Goal: Information Seeking & Learning: Learn about a topic

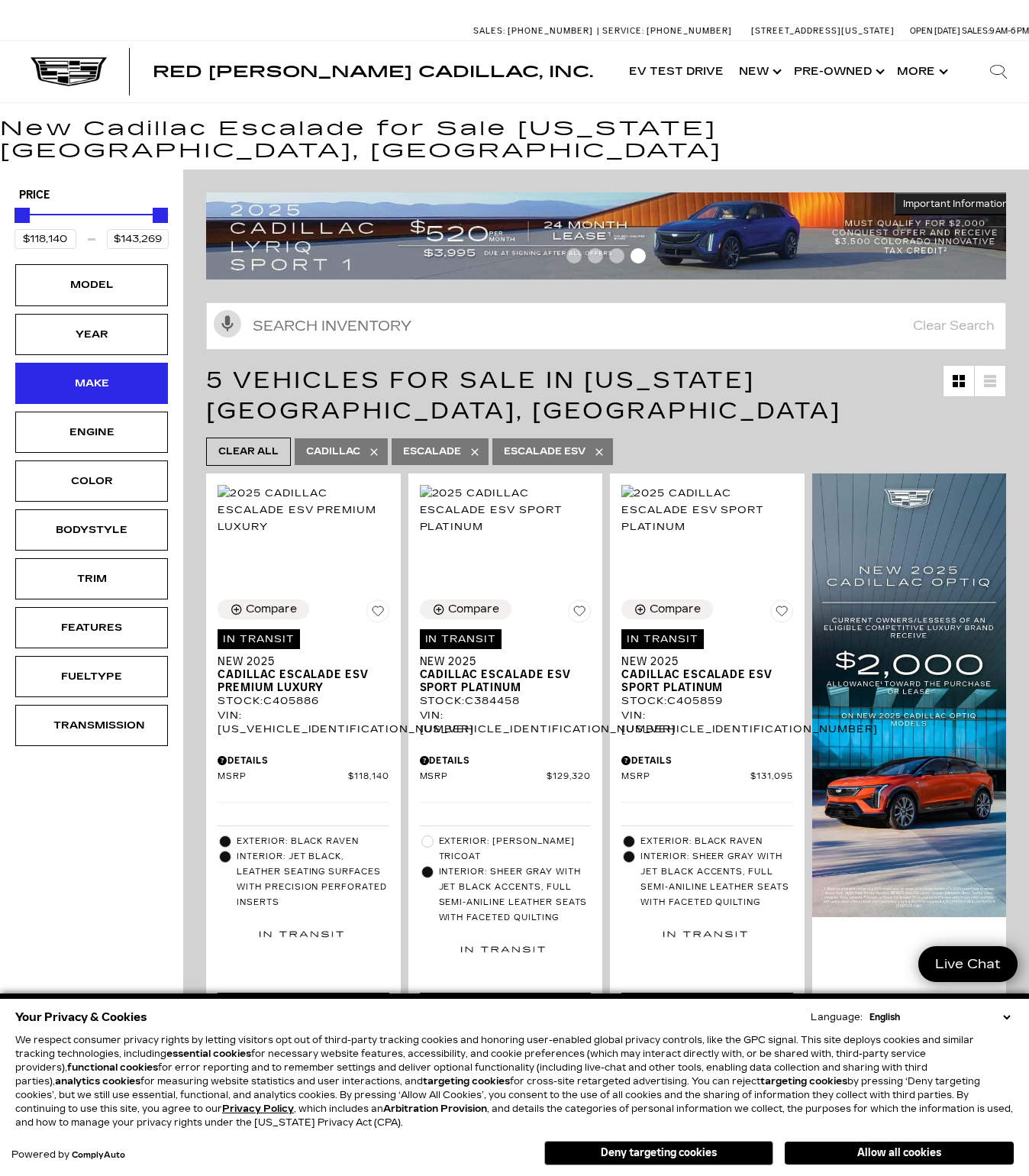
click at [77, 370] on div "Make" at bounding box center [92, 383] width 153 height 41
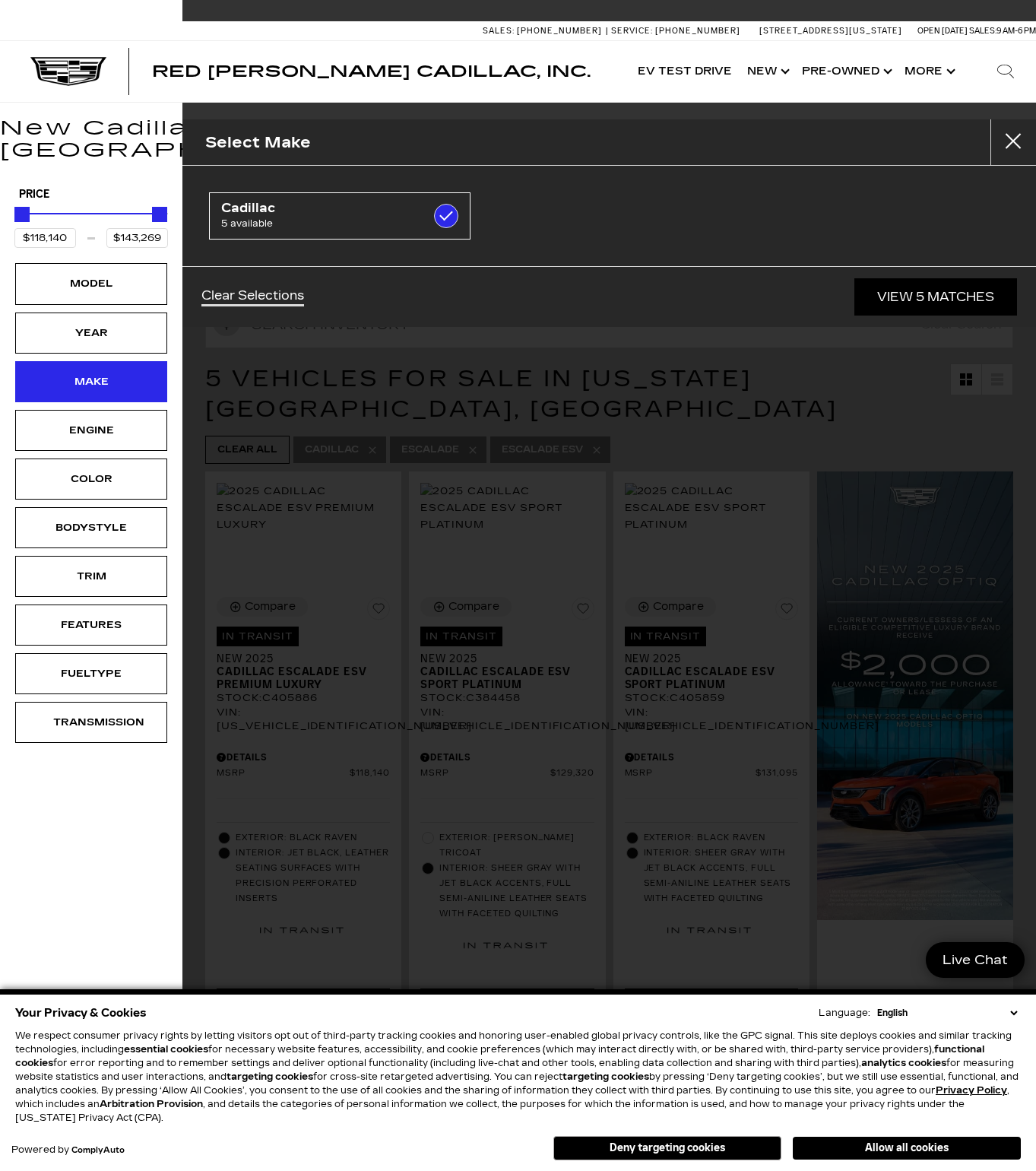
click at [114, 373] on div "Make" at bounding box center [91, 382] width 76 height 17
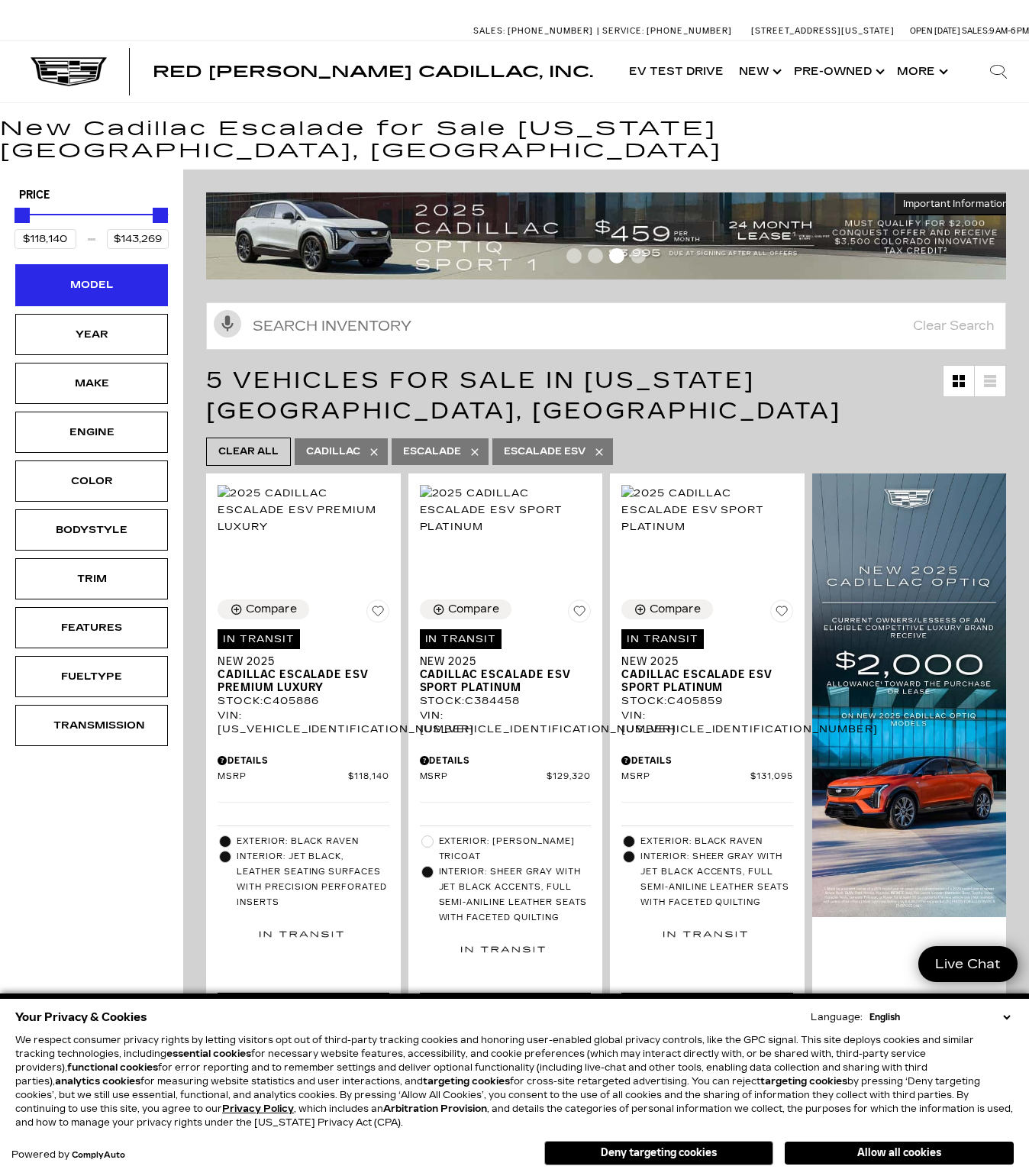
click at [109, 274] on div "Model" at bounding box center [92, 285] width 153 height 41
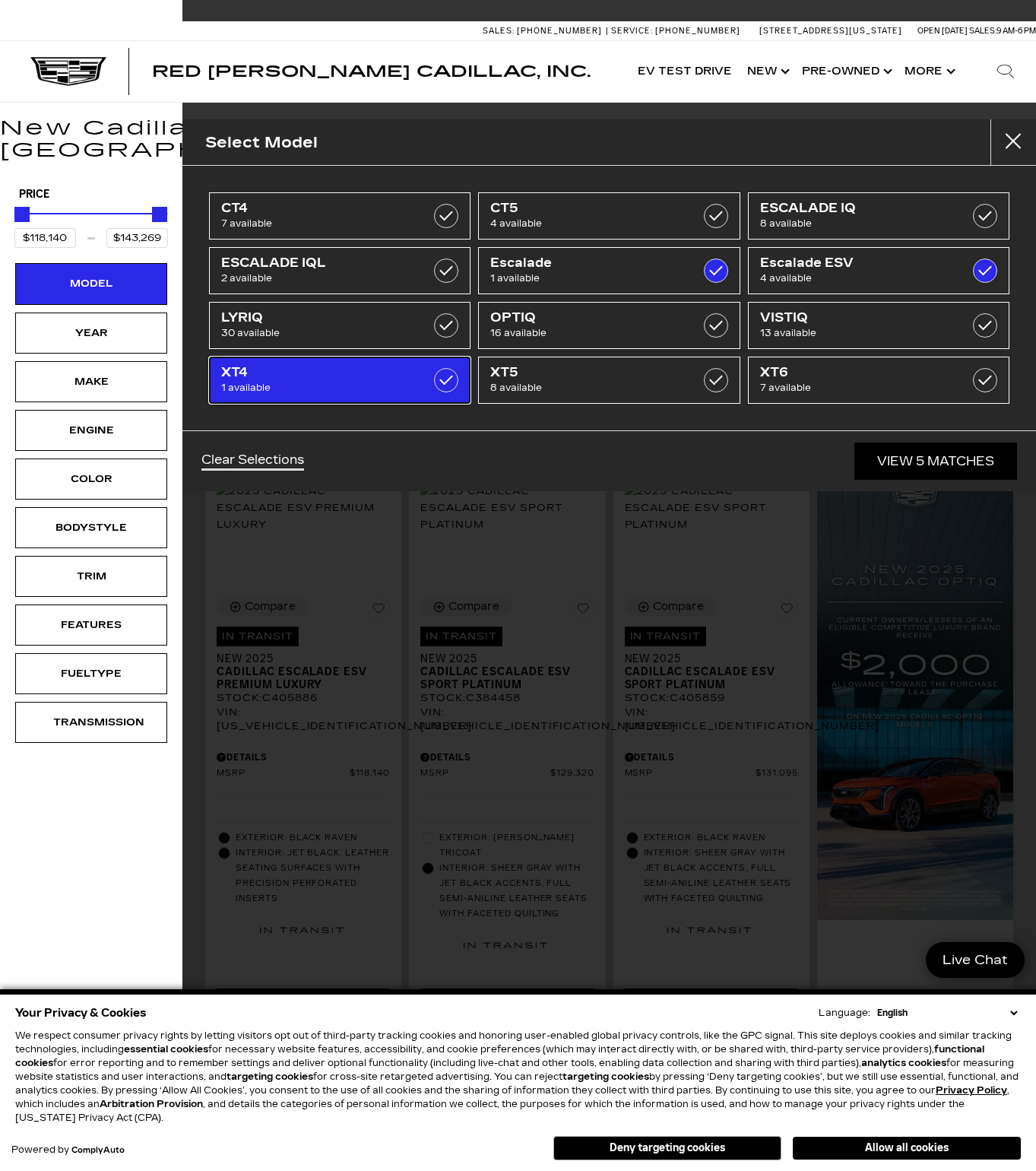
click at [291, 378] on span "XT4" at bounding box center [322, 372] width 202 height 15
type input "$54,845"
checkbox input "true"
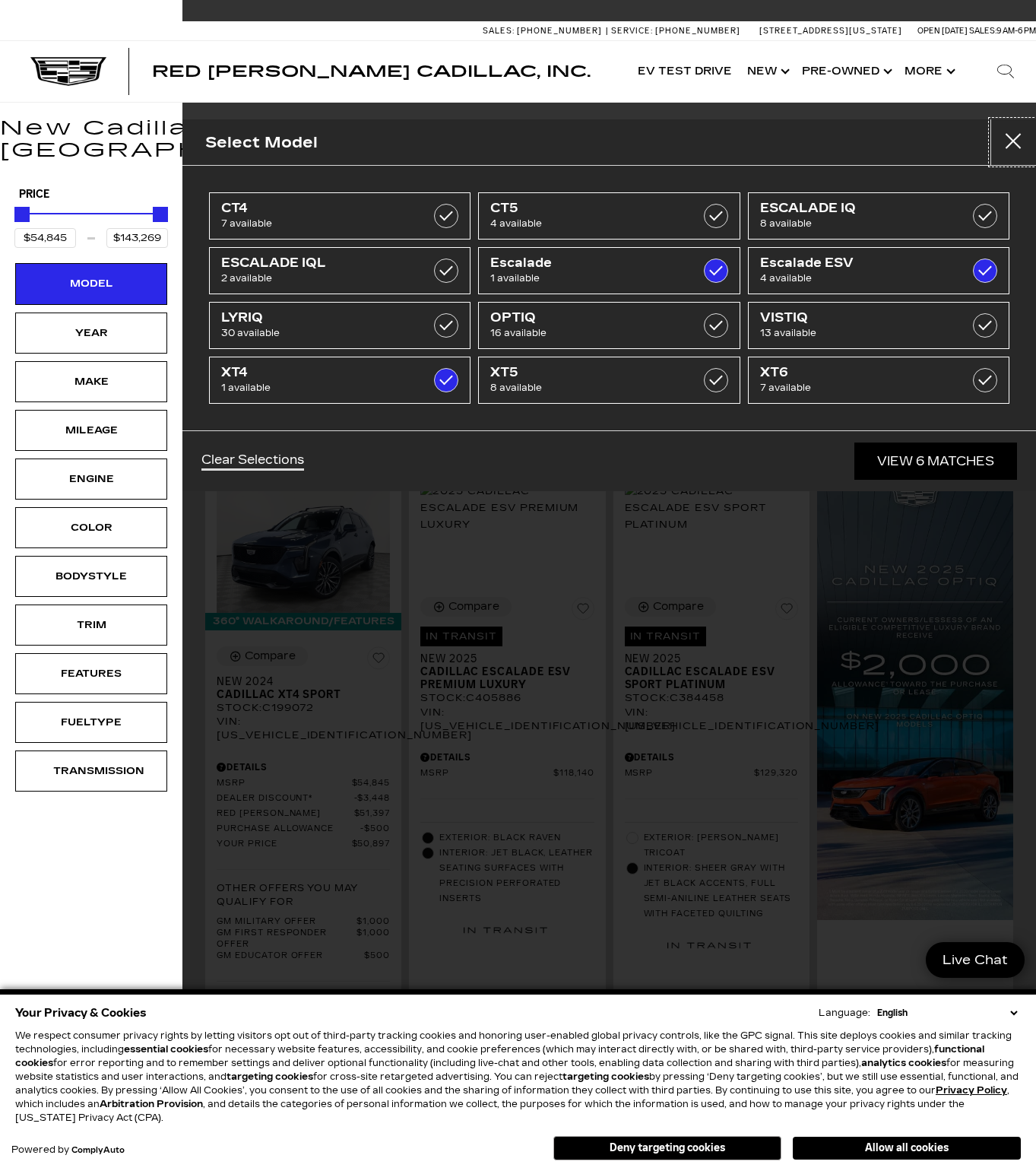
click at [1024, 147] on button "Close" at bounding box center [1013, 142] width 45 height 45
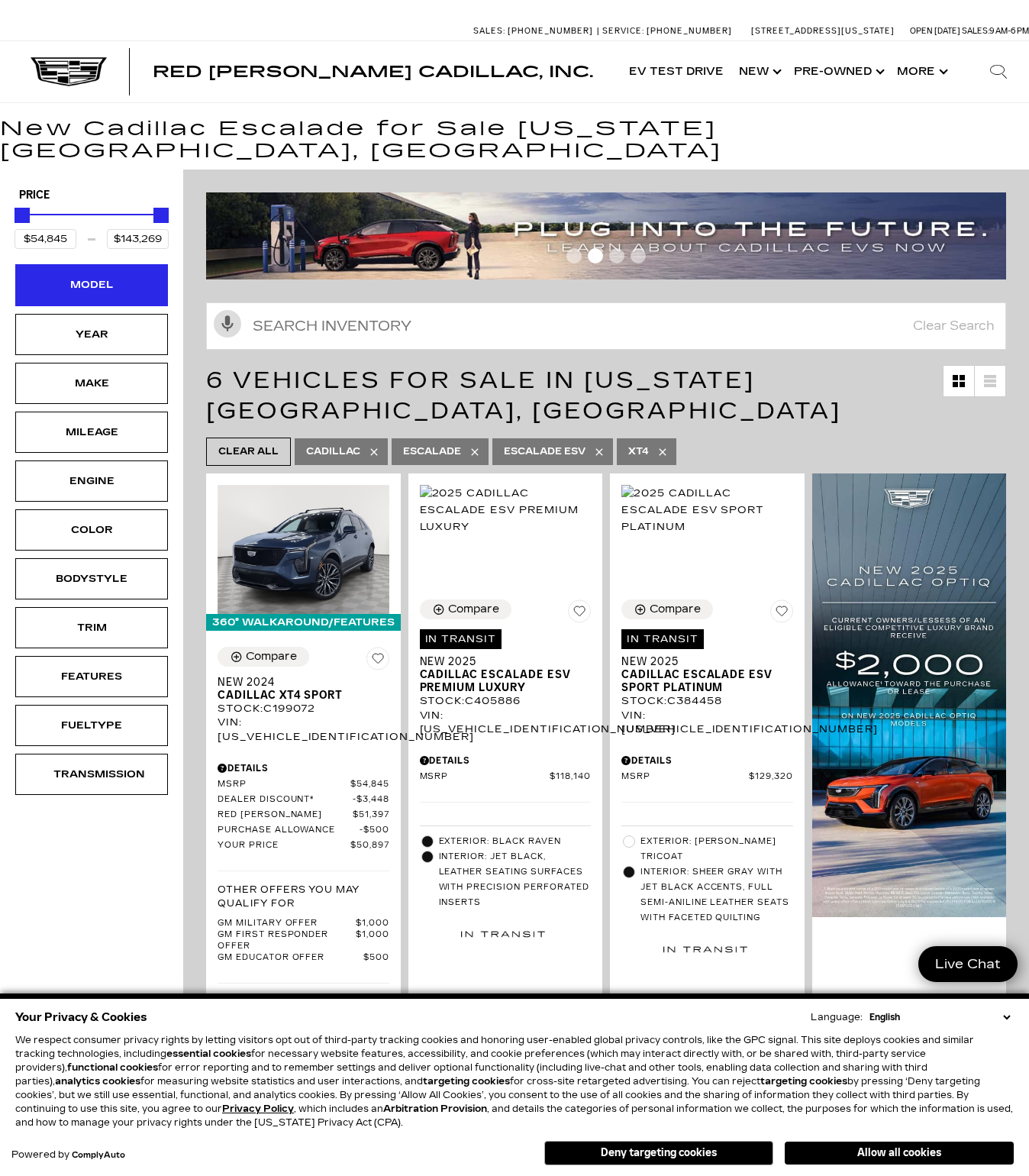
click at [88, 273] on div "Model" at bounding box center [92, 285] width 153 height 41
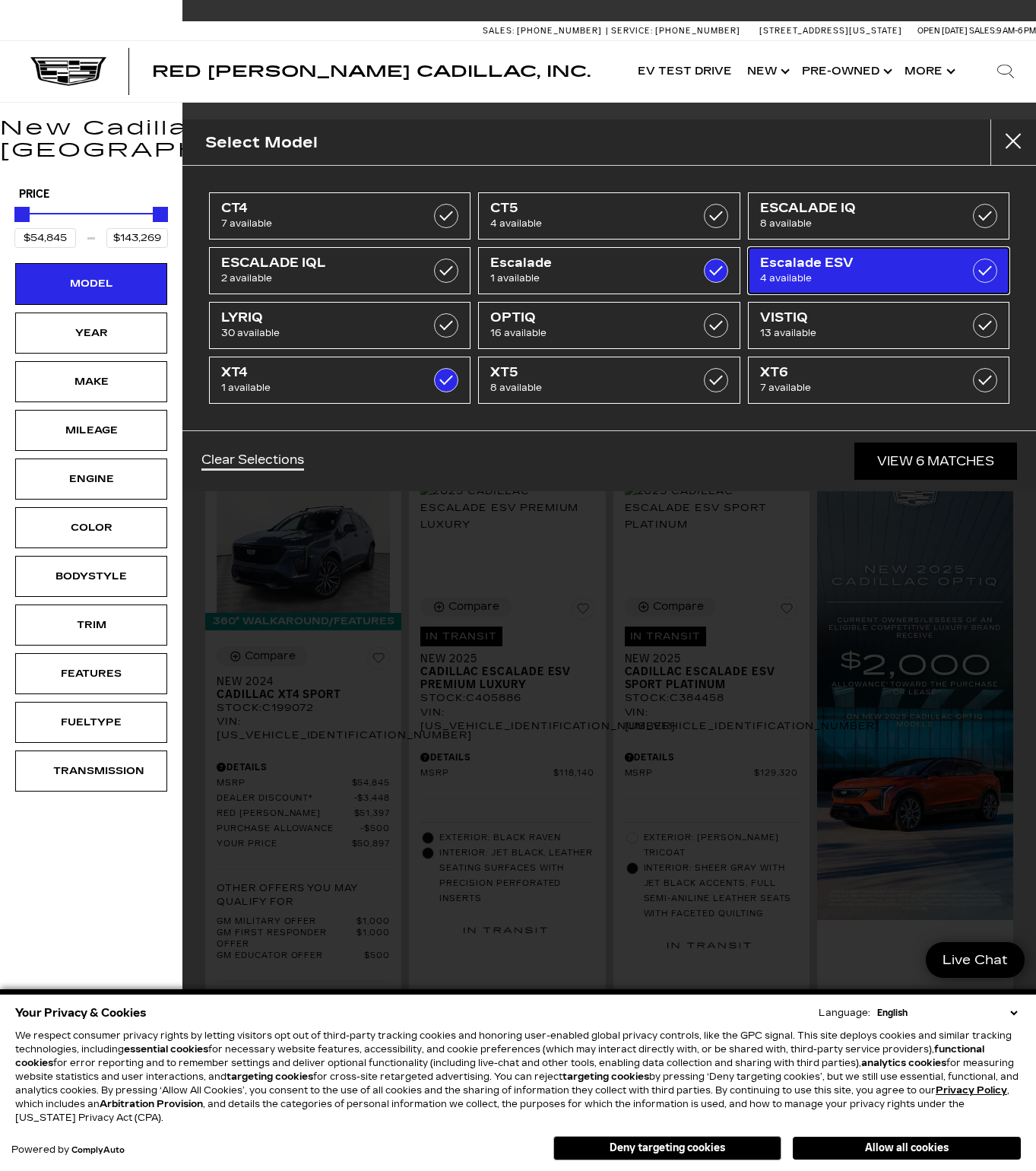
click at [1003, 272] on link "Escalade ESV 4 available" at bounding box center [879, 270] width 261 height 47
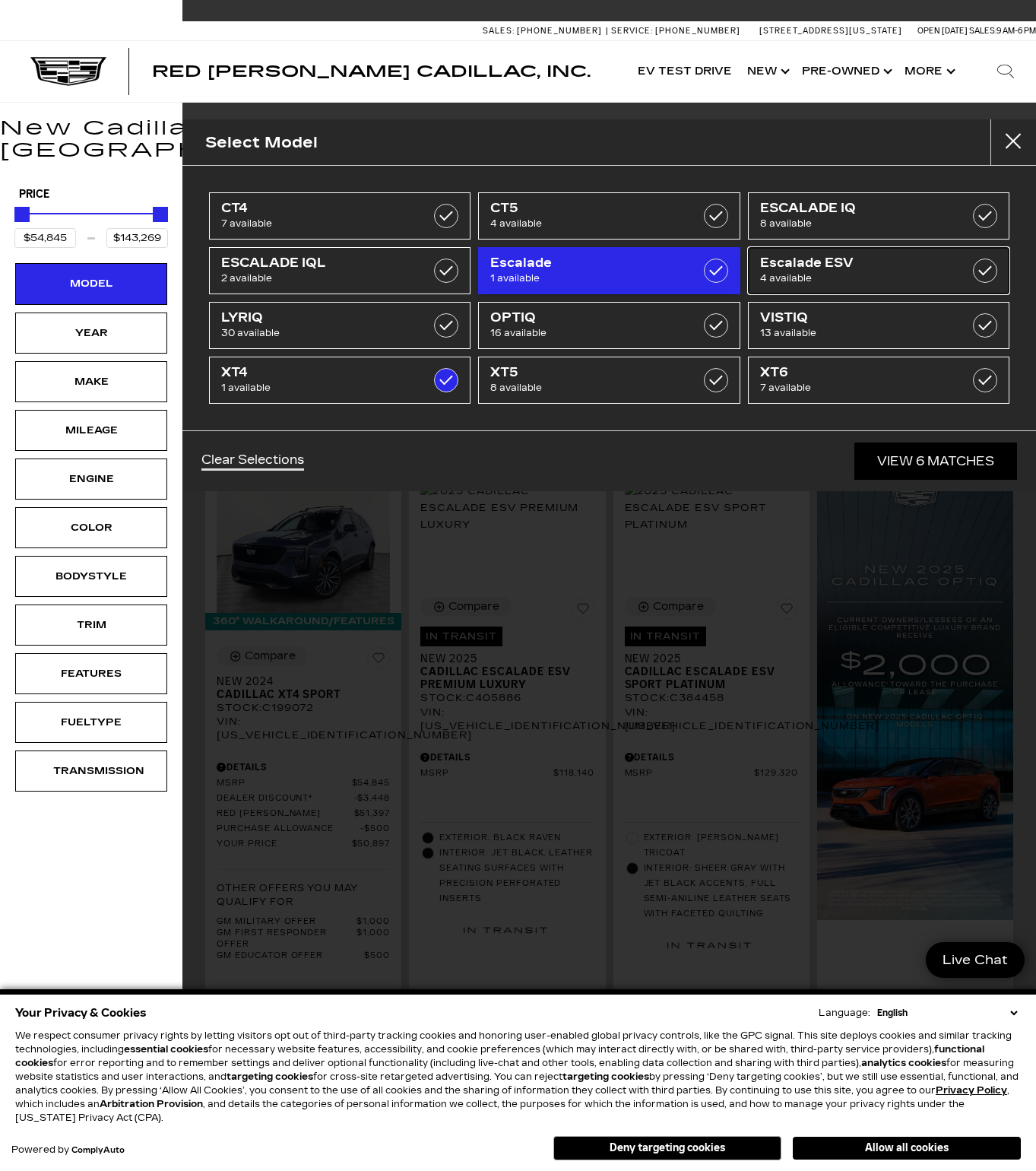
type input "$131,969"
checkbox input "false"
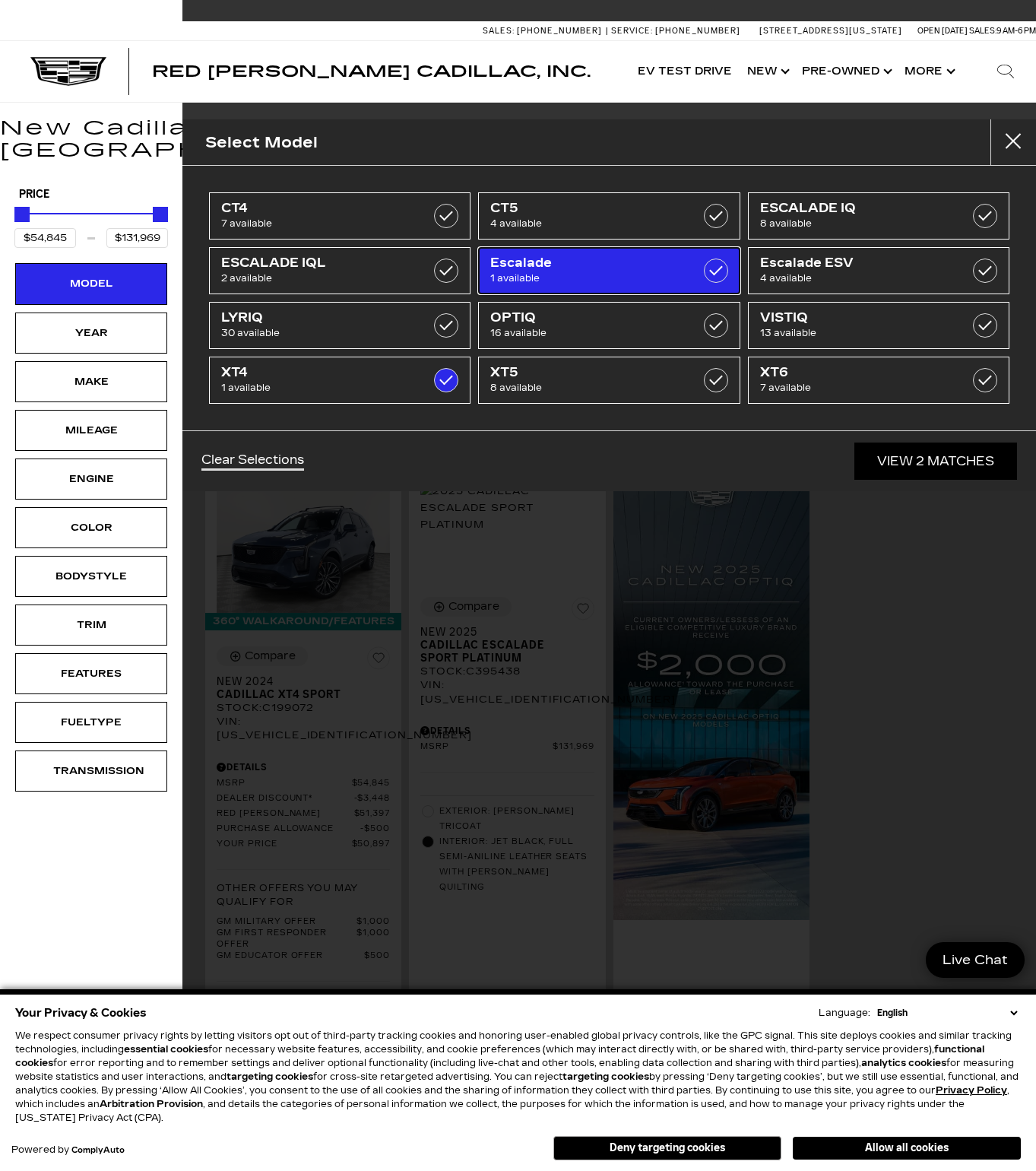
click at [717, 272] on label at bounding box center [716, 271] width 24 height 24
type input "$54,845"
checkbox input "false"
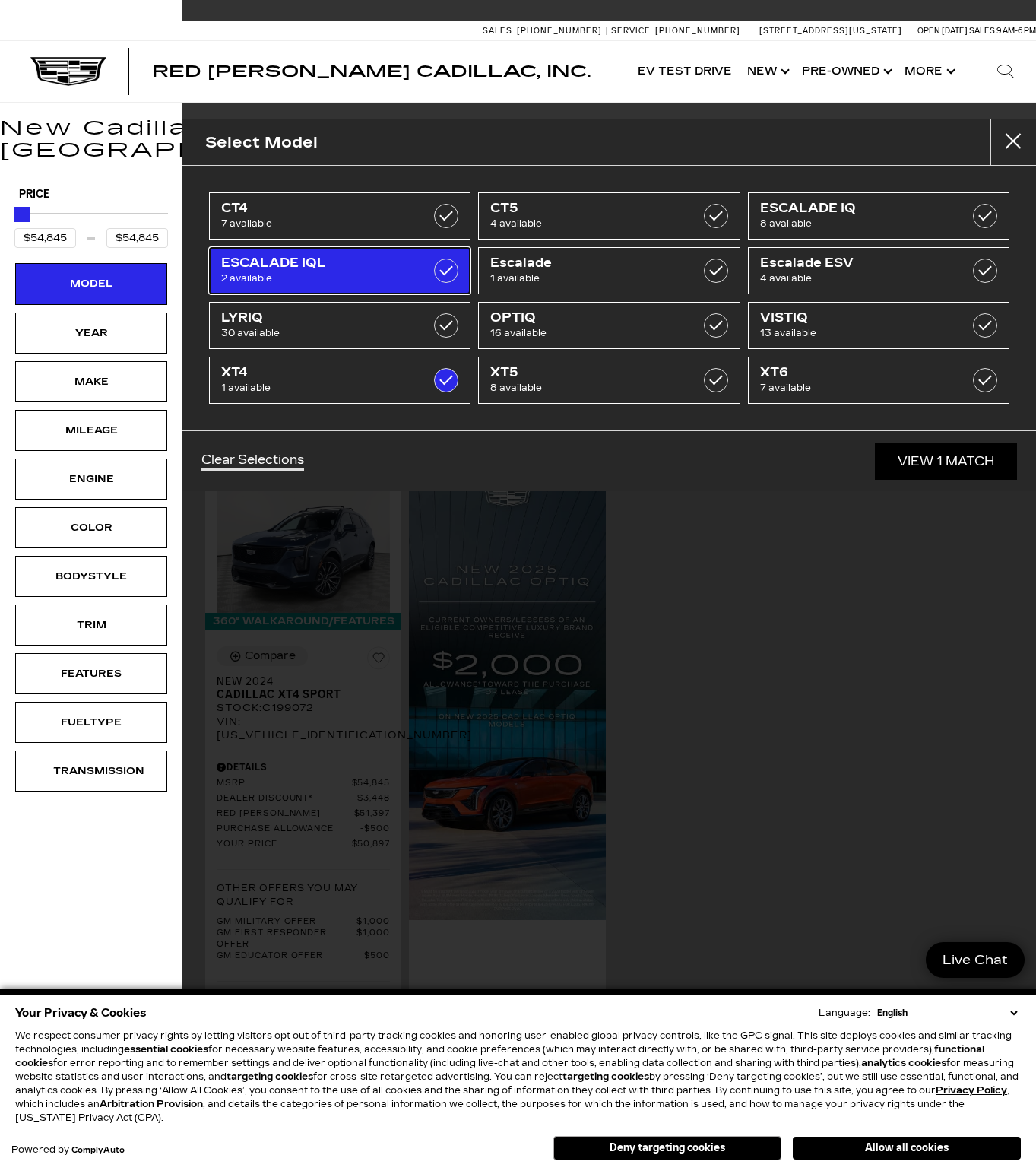
click at [454, 271] on label at bounding box center [446, 271] width 24 height 24
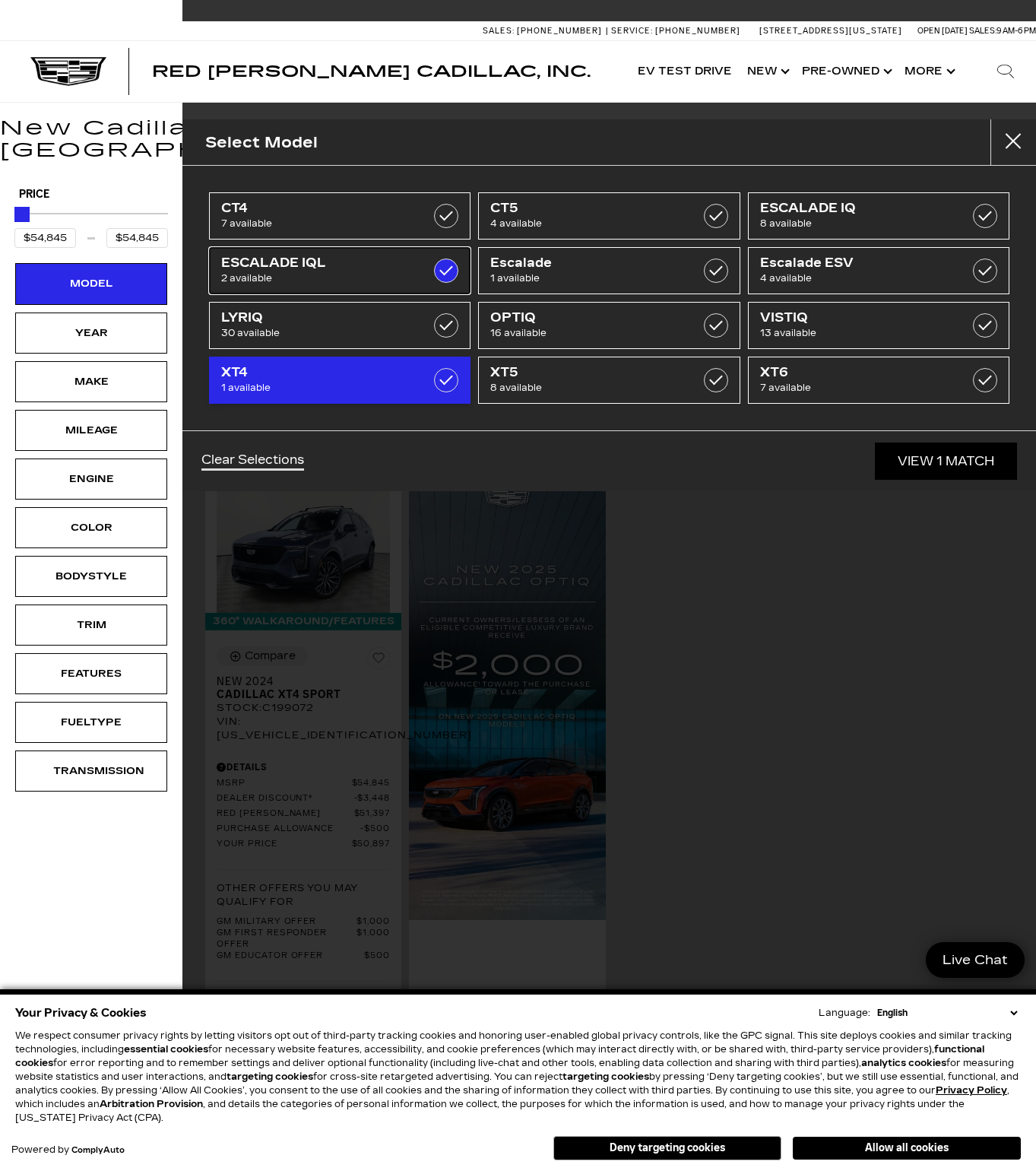
type input "$156,240"
checkbox input "true"
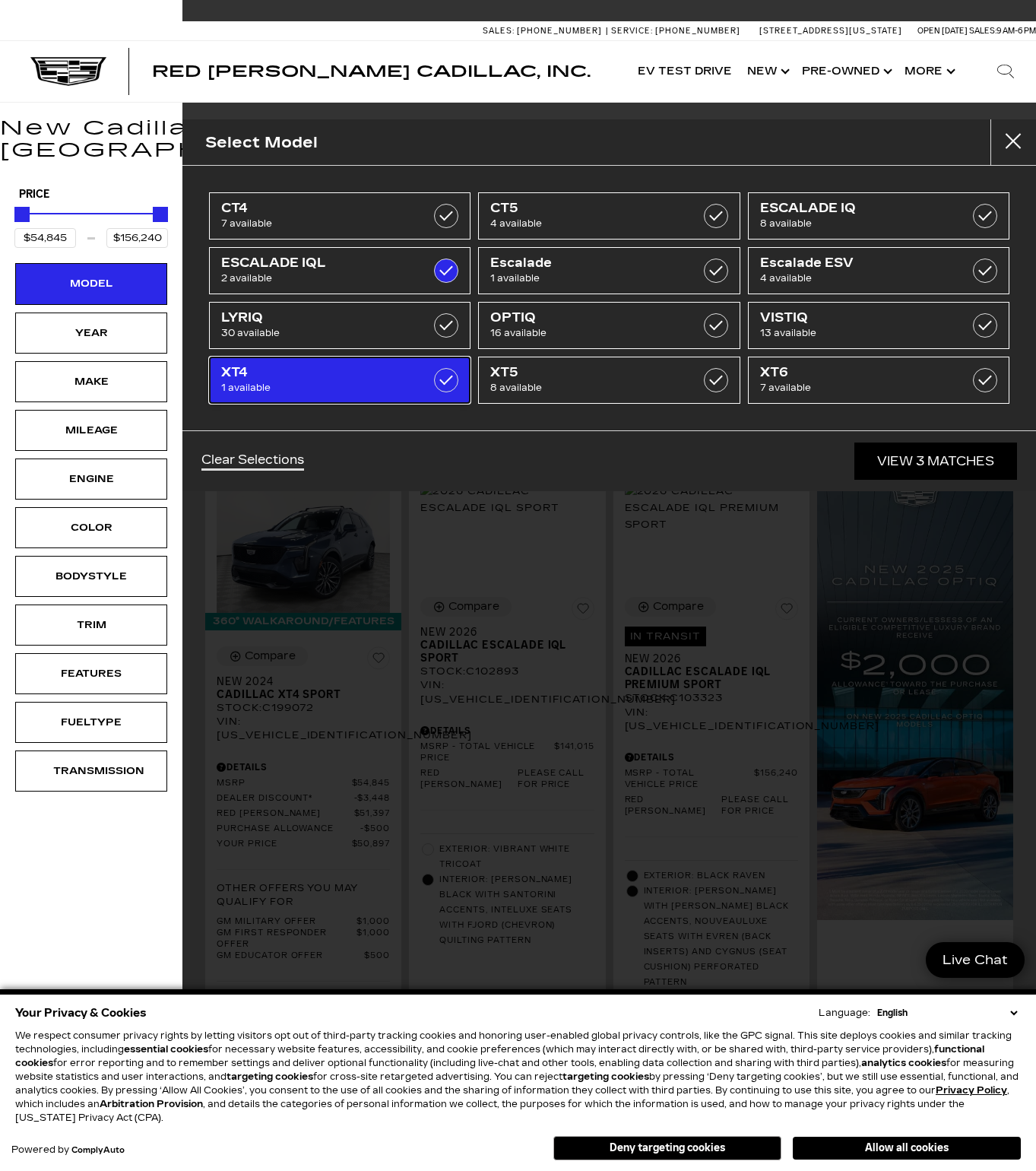
click at [441, 378] on label at bounding box center [446, 380] width 24 height 24
type input "$141,015"
checkbox input "false"
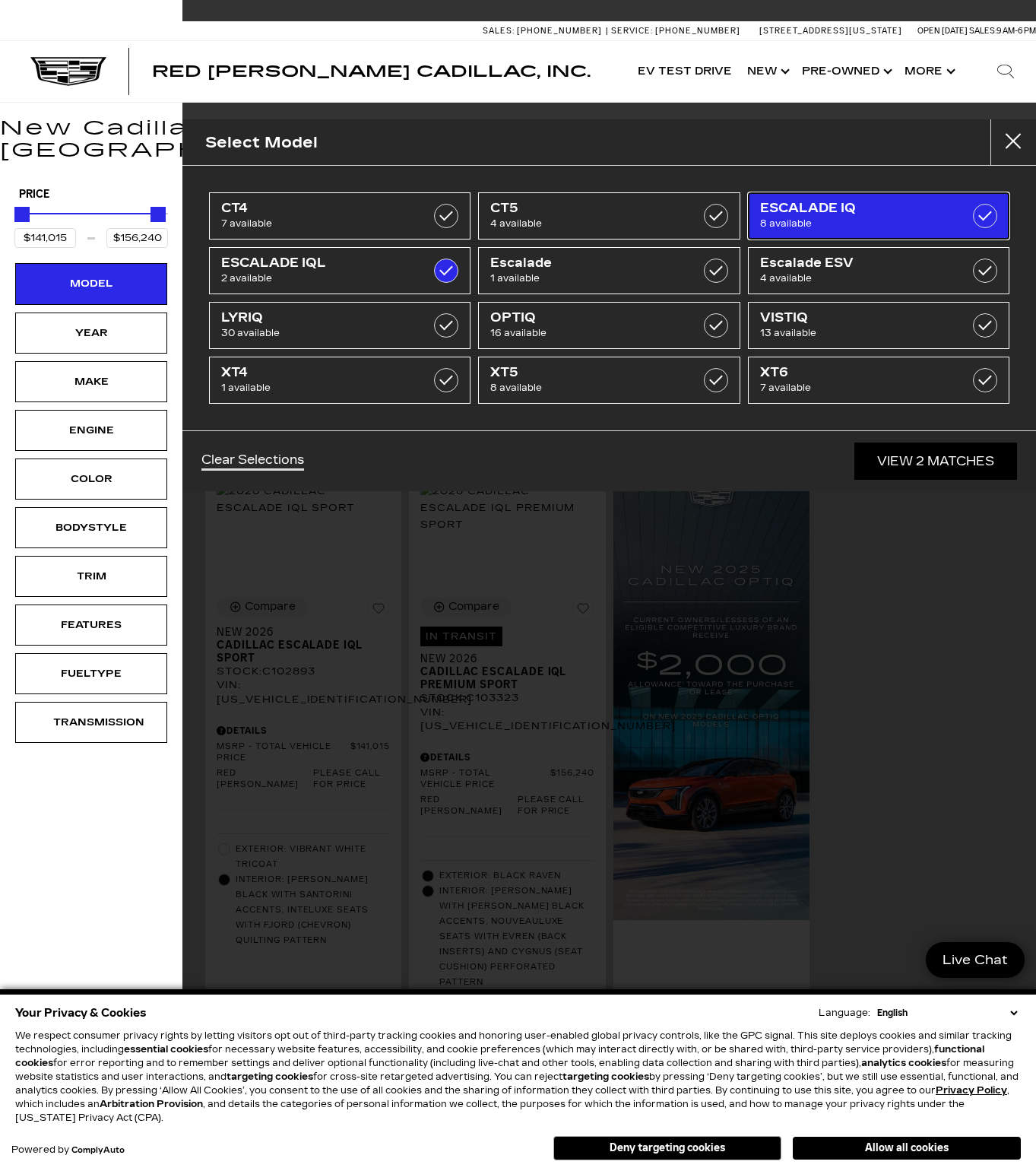
click at [989, 222] on label at bounding box center [985, 216] width 24 height 24
type input "$133,515"
type input "$158,810"
checkbox input "true"
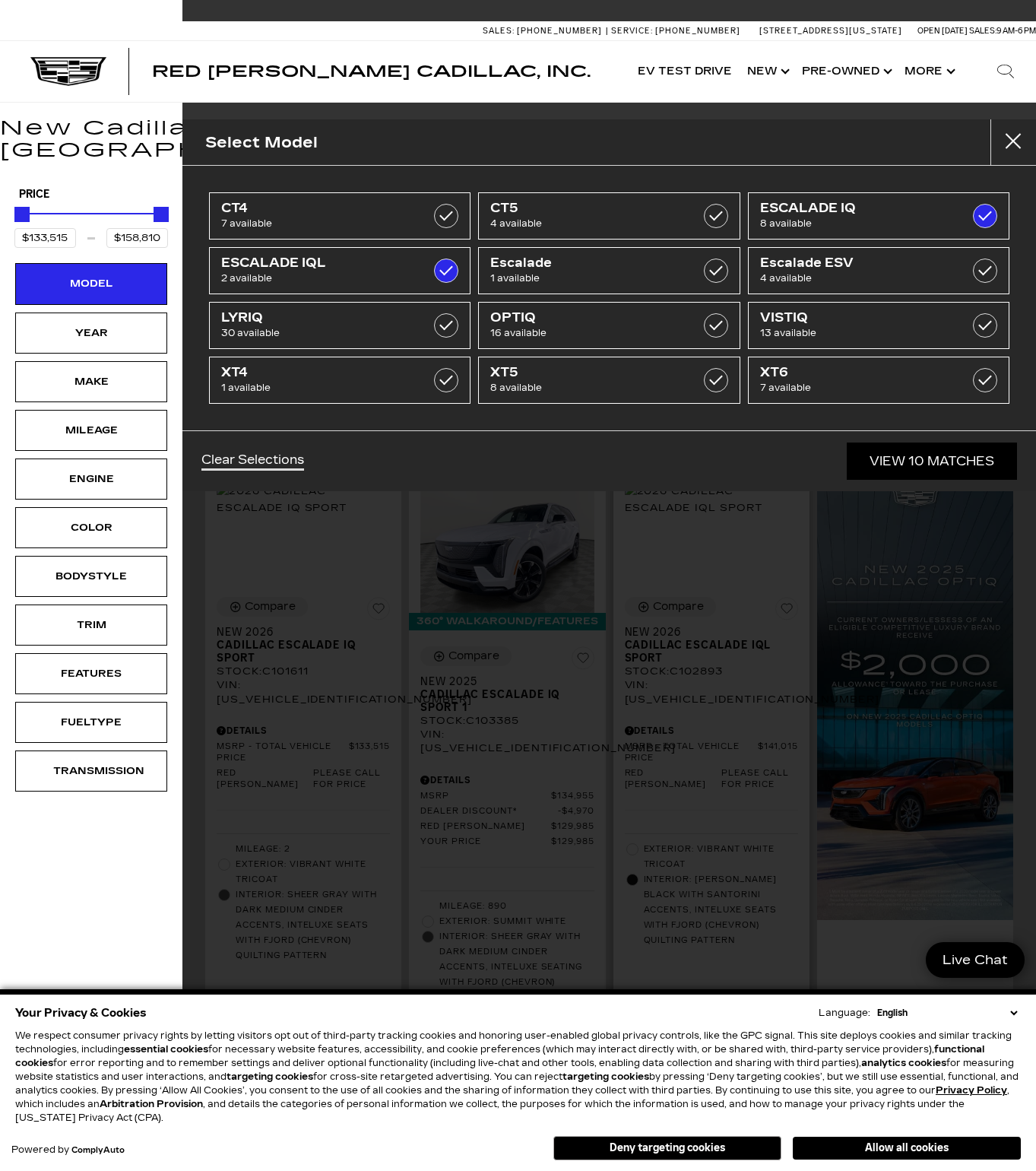
click at [801, 639] on div "Select Model CT4 7 available CT5 4 available ESCALADE IQ 8 available ESCALADE I…" at bounding box center [610, 585] width 854 height 1171
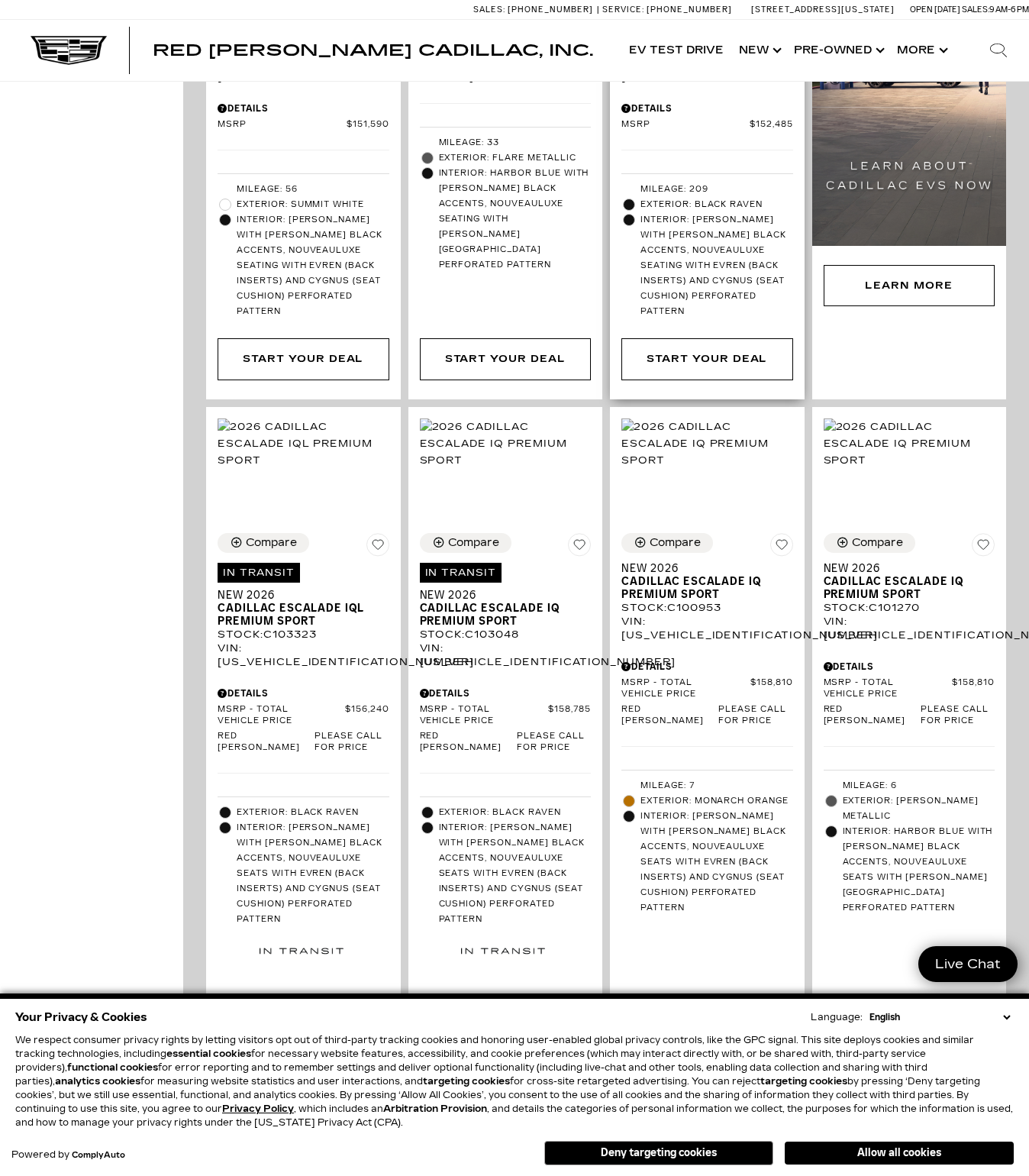
scroll to position [1296, 0]
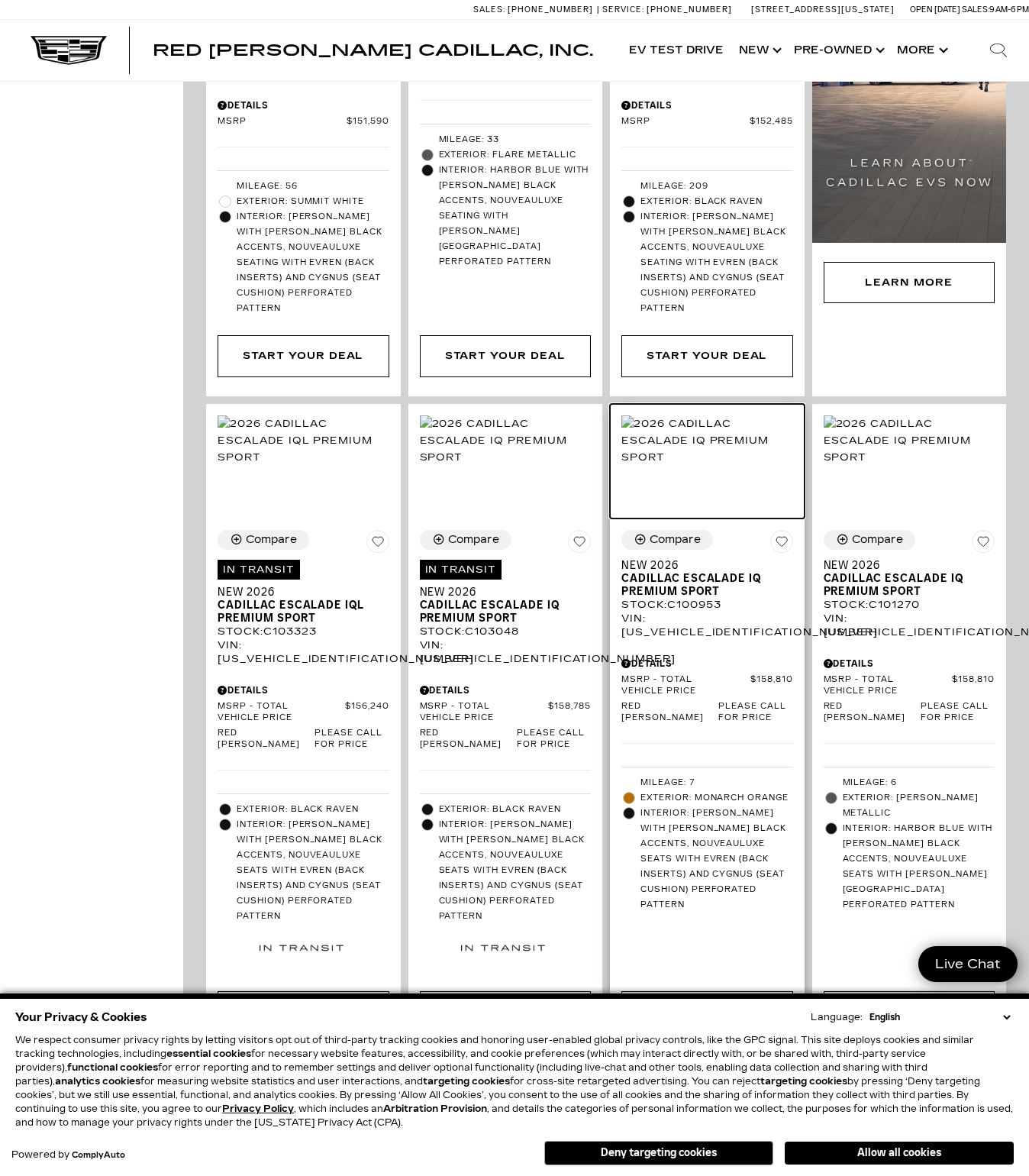
click at [730, 415] on img at bounding box center [707, 440] width 172 height 51
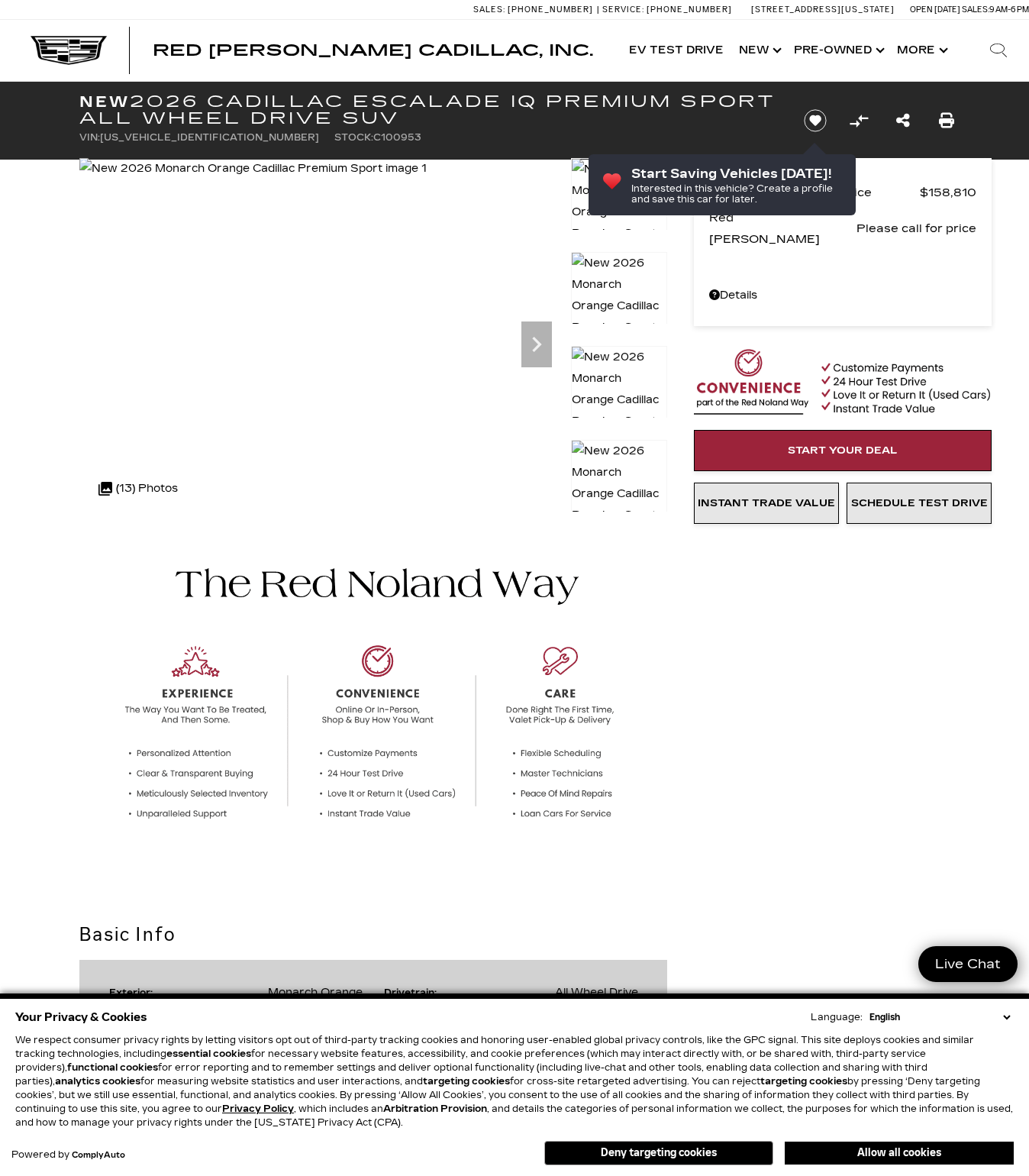
click at [629, 288] on img at bounding box center [619, 306] width 96 height 108
click at [629, 285] on img at bounding box center [619, 306] width 96 height 108
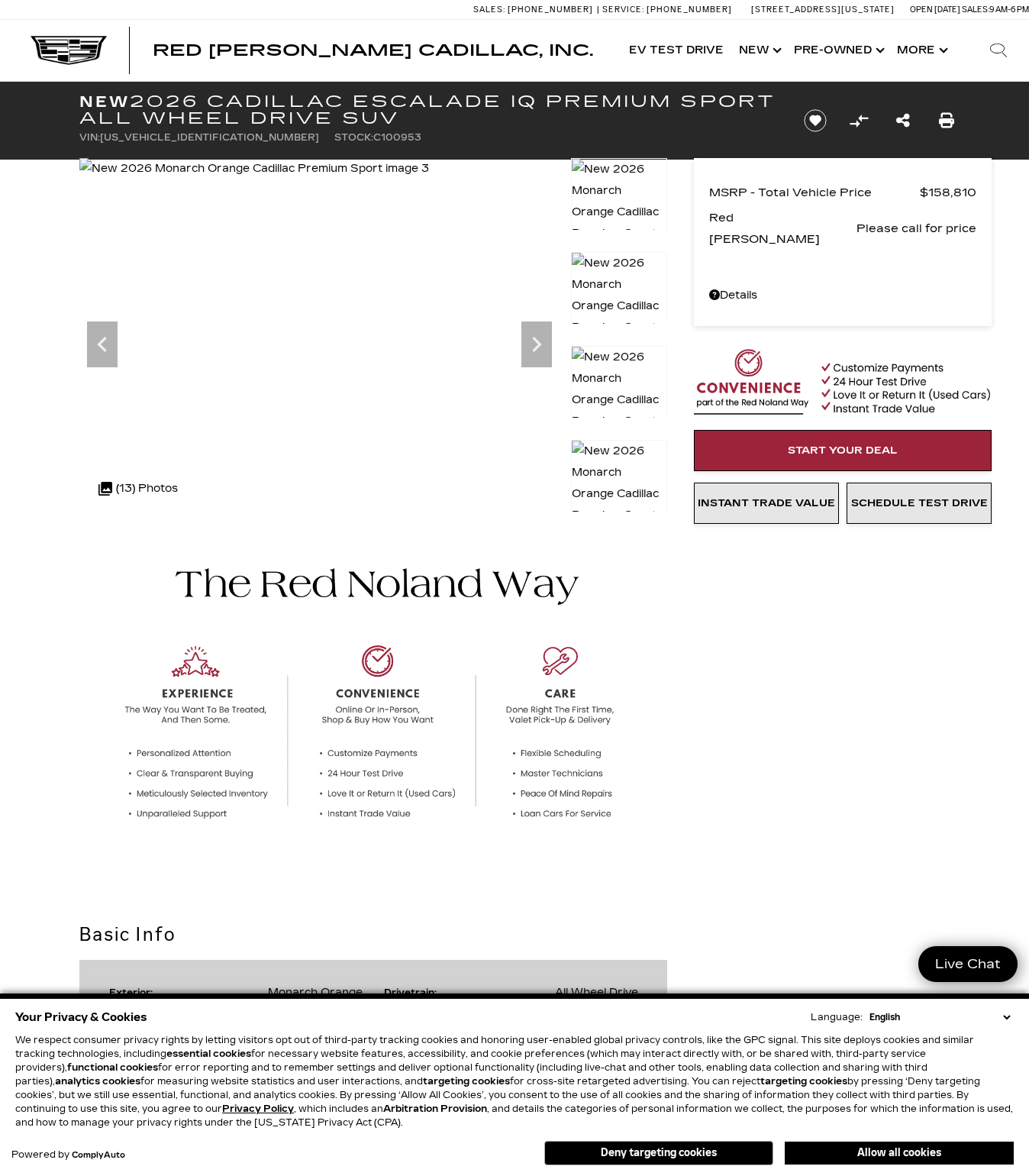
click at [633, 312] on div at bounding box center [619, 288] width 96 height 72
click at [633, 365] on img at bounding box center [619, 400] width 96 height 108
click at [621, 455] on img at bounding box center [619, 494] width 96 height 108
click at [429, 179] on img at bounding box center [255, 168] width 350 height 21
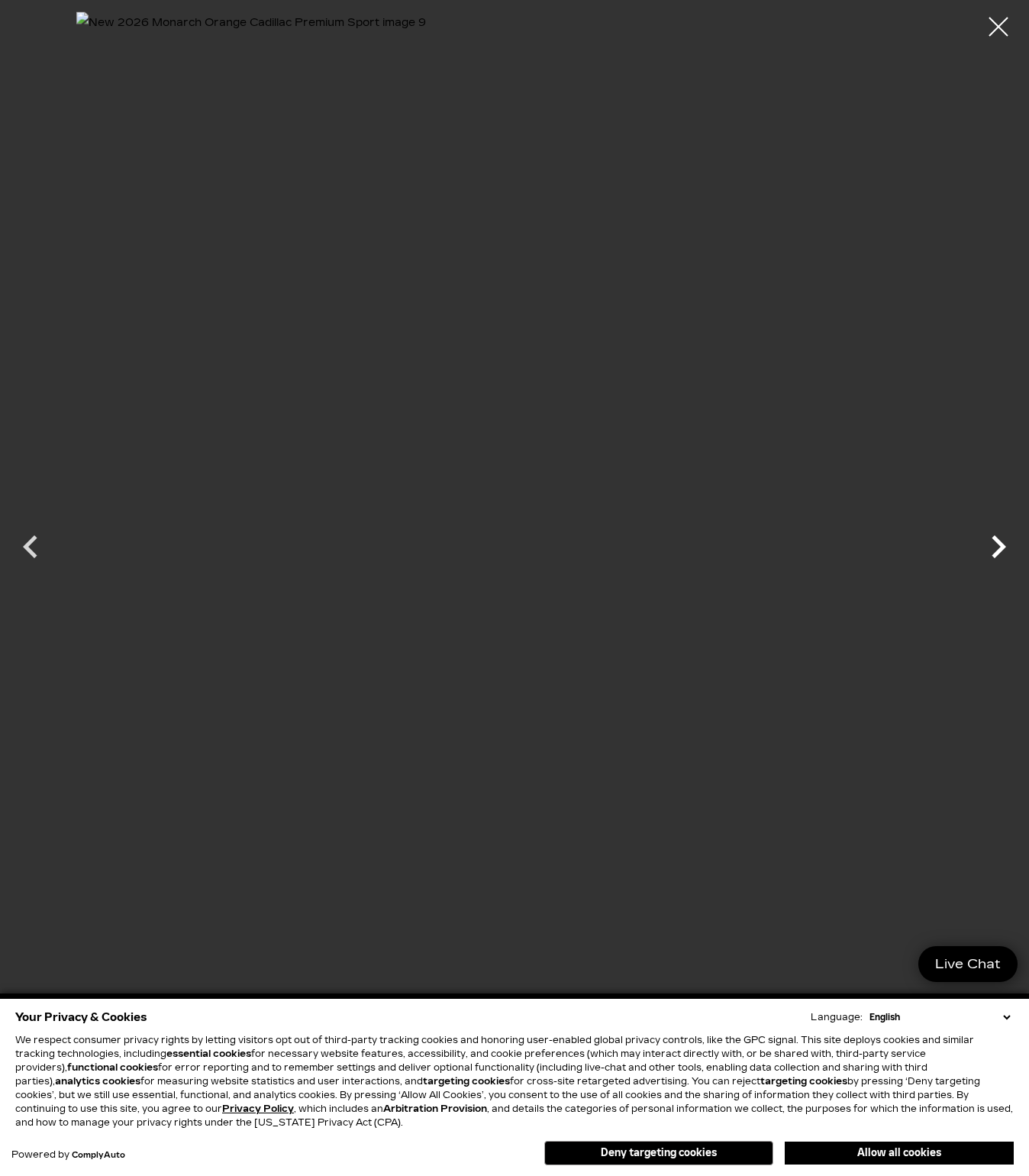
click at [1007, 546] on icon "Next" at bounding box center [998, 546] width 45 height 45
click at [1007, 546] on div at bounding box center [514, 532] width 1029 height 1042
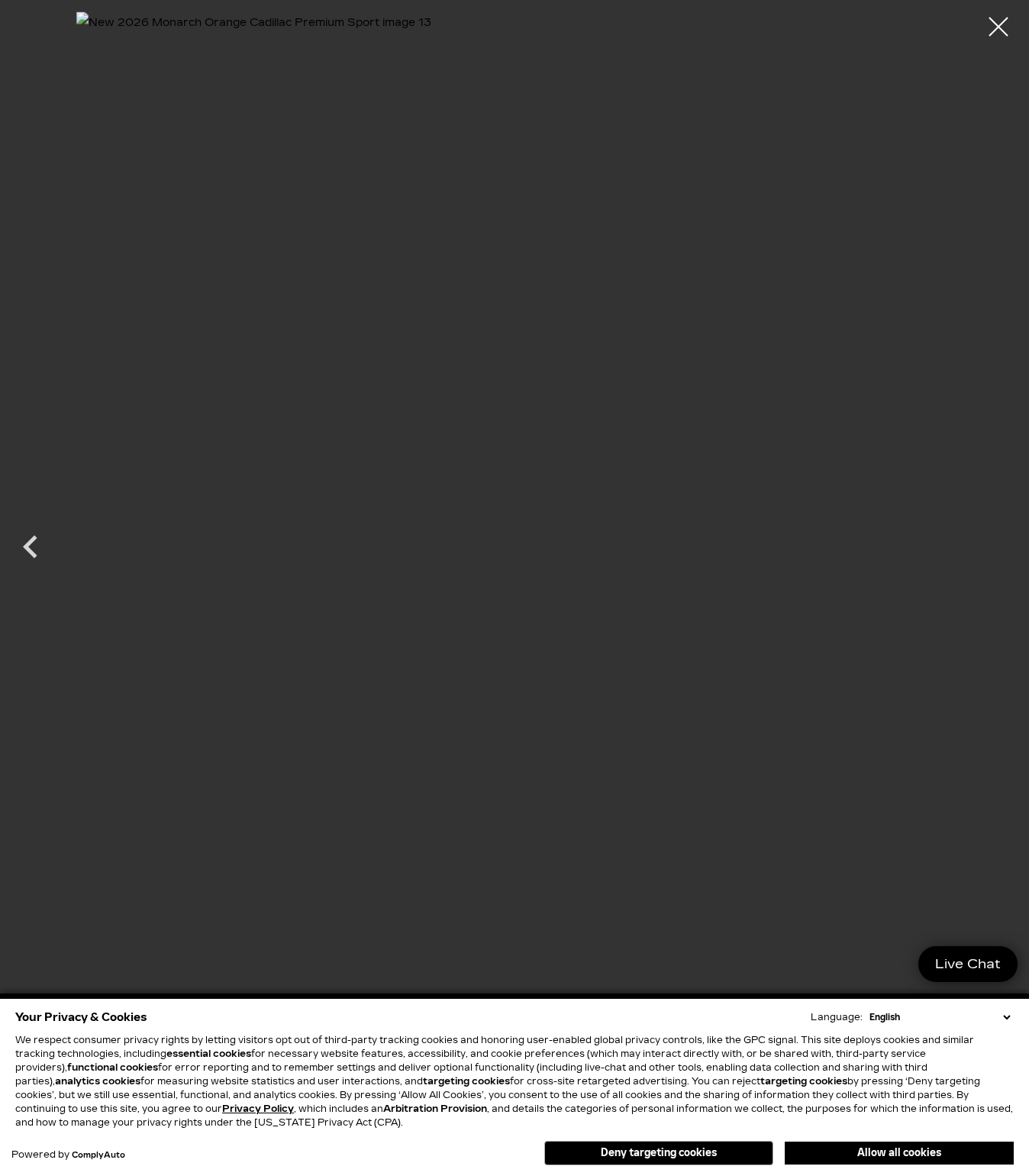
click at [1002, 552] on div at bounding box center [514, 532] width 1029 height 1042
click at [1005, 22] on div at bounding box center [998, 27] width 40 height 40
